Goal: Use online tool/utility: Utilize a website feature to perform a specific function

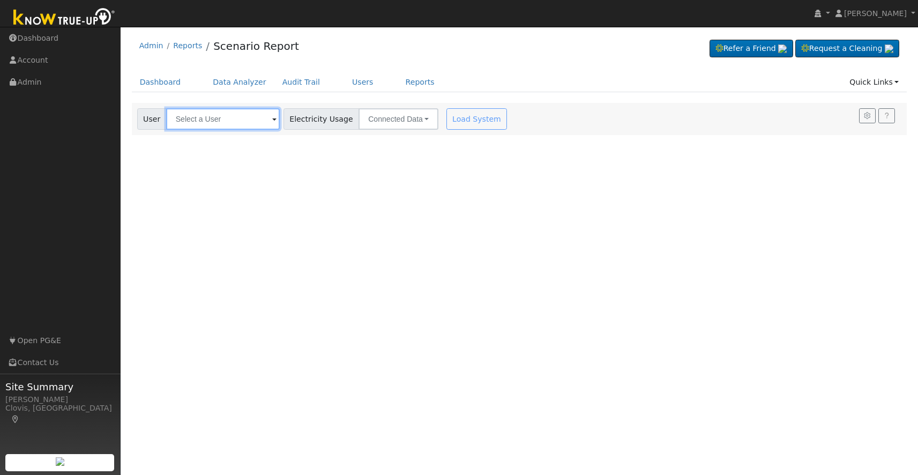
click at [244, 122] on input "text" at bounding box center [223, 118] width 114 height 21
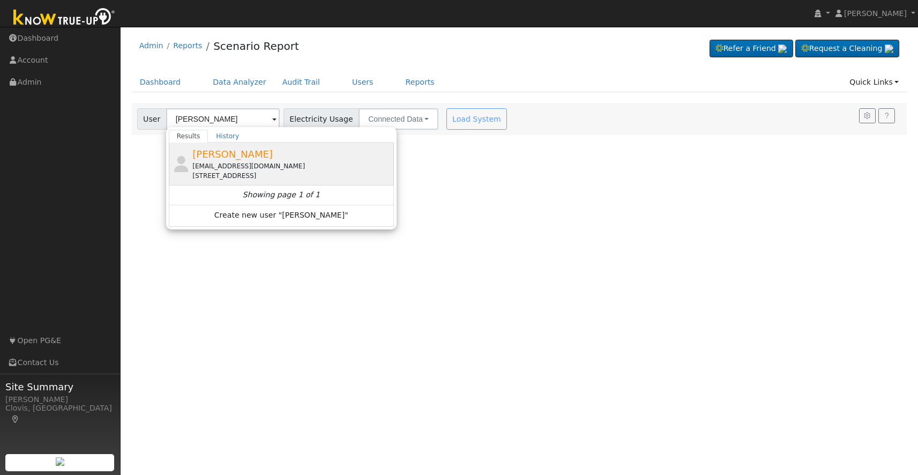
click at [239, 156] on span "[PERSON_NAME]" at bounding box center [232, 153] width 80 height 11
type input "[PERSON_NAME]"
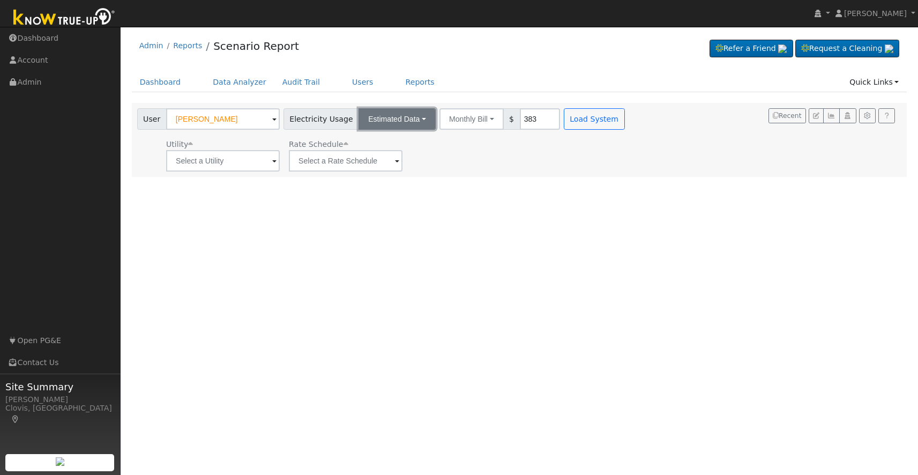
click at [384, 114] on button "Estimated Data" at bounding box center [396, 118] width 77 height 21
click at [386, 144] on link "Connected Data" at bounding box center [397, 142] width 76 height 15
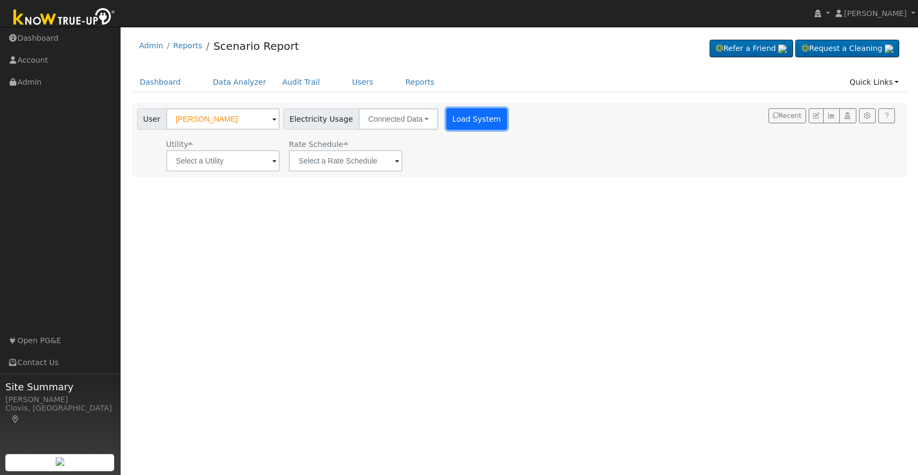
click at [470, 122] on button "Load System" at bounding box center [476, 118] width 61 height 21
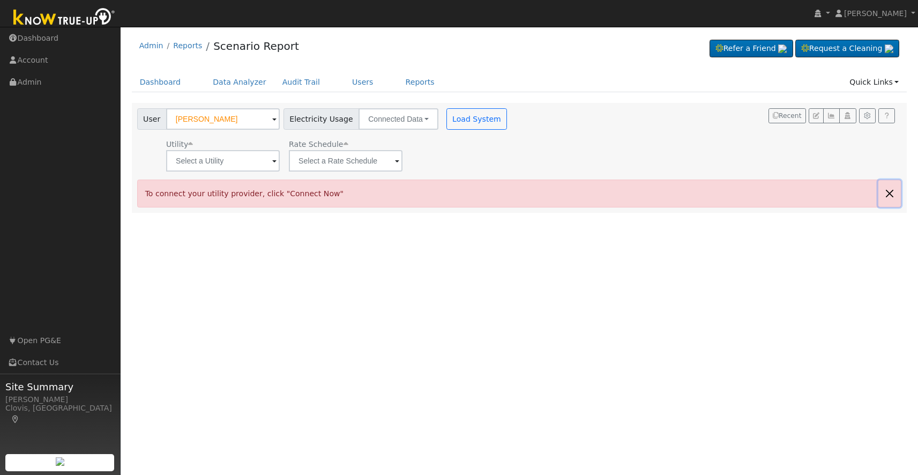
click at [895, 195] on button "button" at bounding box center [889, 193] width 23 height 26
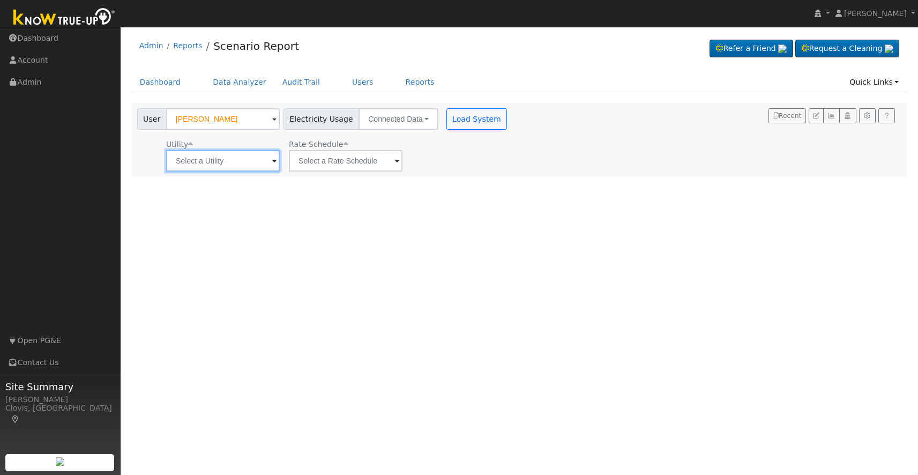
click at [244, 163] on input "text" at bounding box center [223, 160] width 114 height 21
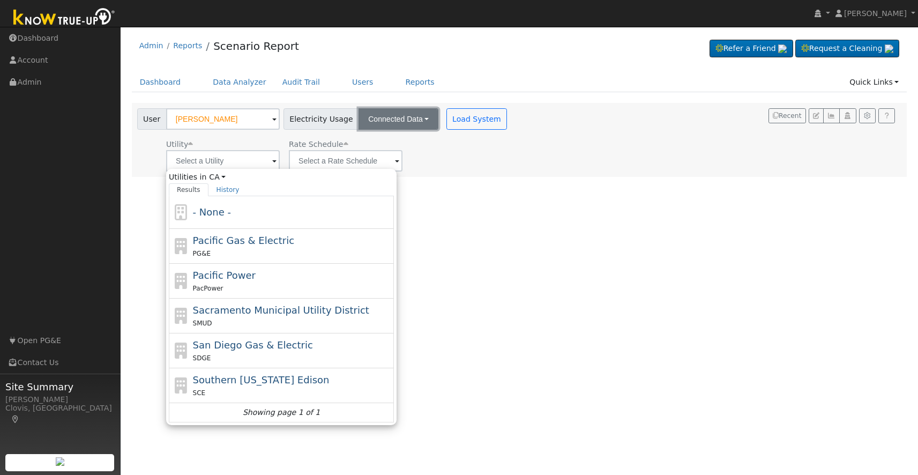
click at [401, 113] on button "Connected Data" at bounding box center [398, 118] width 80 height 21
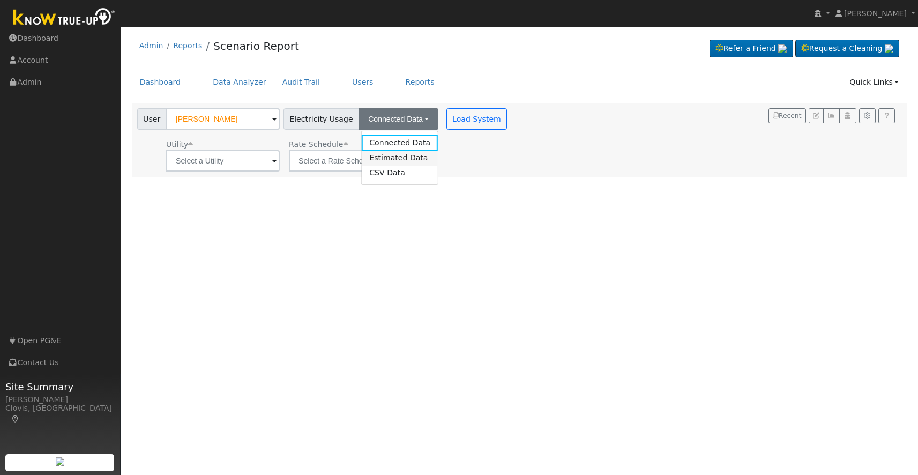
click at [393, 155] on link "Estimated Data" at bounding box center [400, 158] width 76 height 15
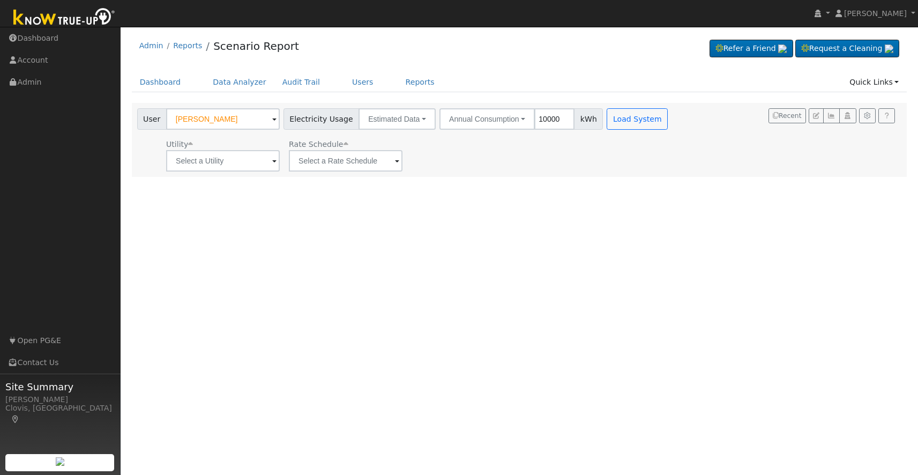
click at [592, 74] on ul "Dashboard Data Analyzer Audit Trail Users Reports Quick Links Quick Add Quick C…" at bounding box center [519, 82] width 775 height 20
